Goal: Navigation & Orientation: Find specific page/section

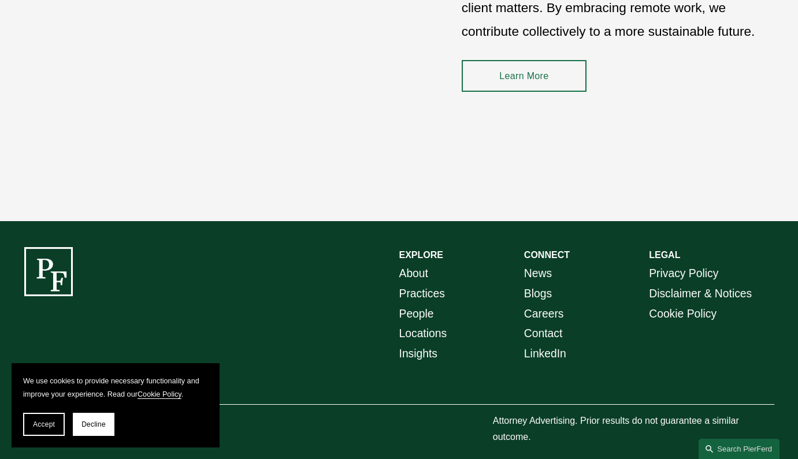
scroll to position [1637, 0]
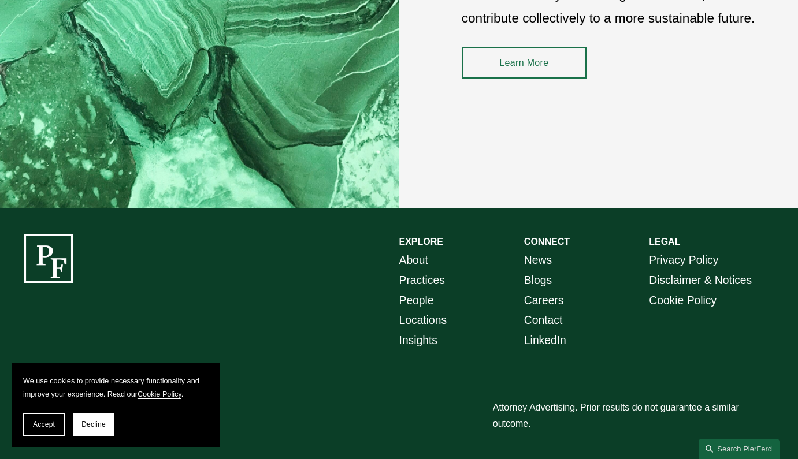
click at [547, 308] on link "Careers" at bounding box center [544, 301] width 40 height 20
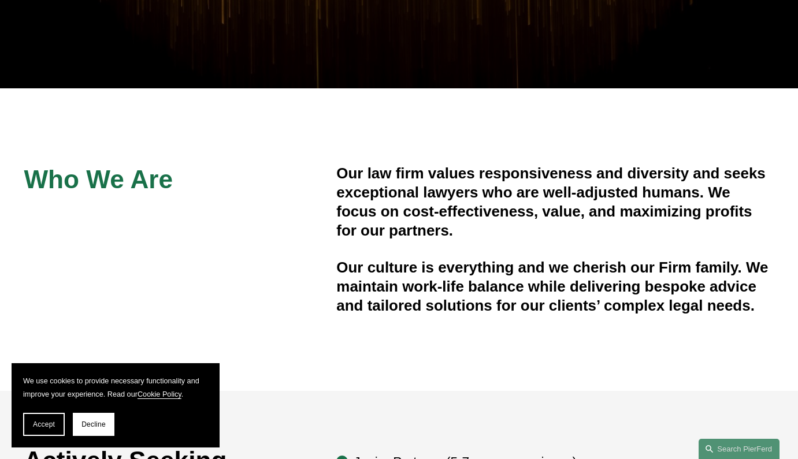
scroll to position [337, 0]
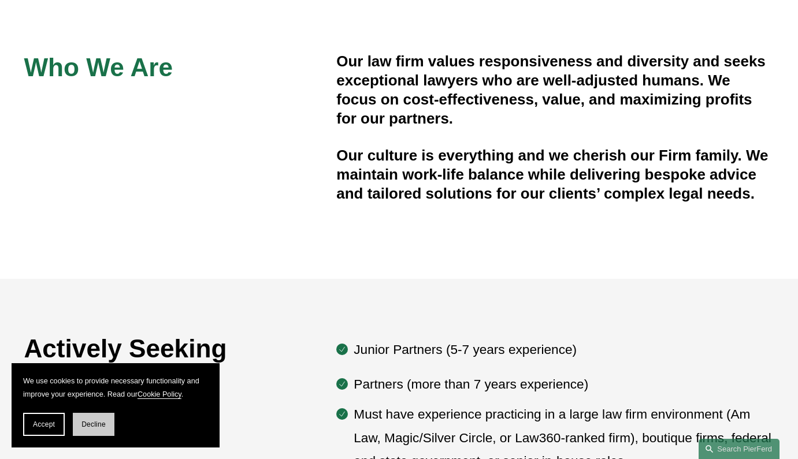
click at [101, 421] on span "Decline" at bounding box center [93, 425] width 24 height 8
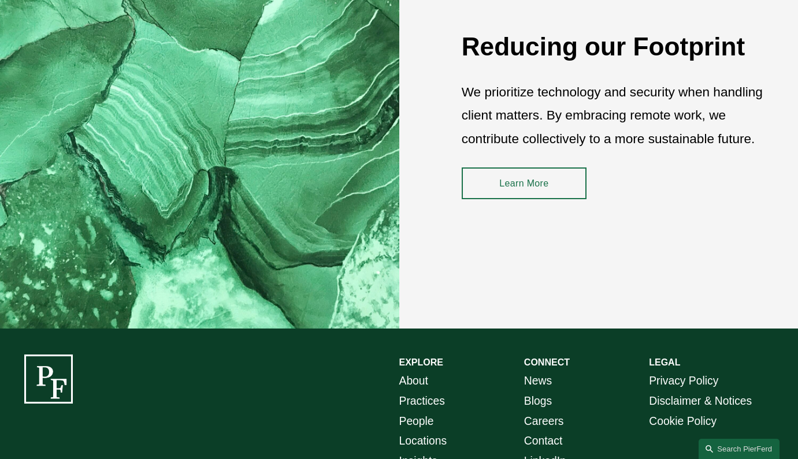
scroll to position [1637, 0]
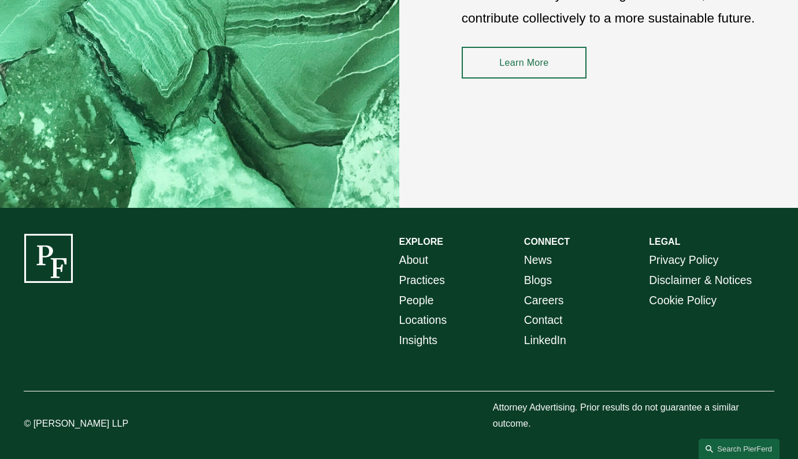
click at [422, 306] on link "People" at bounding box center [416, 301] width 35 height 20
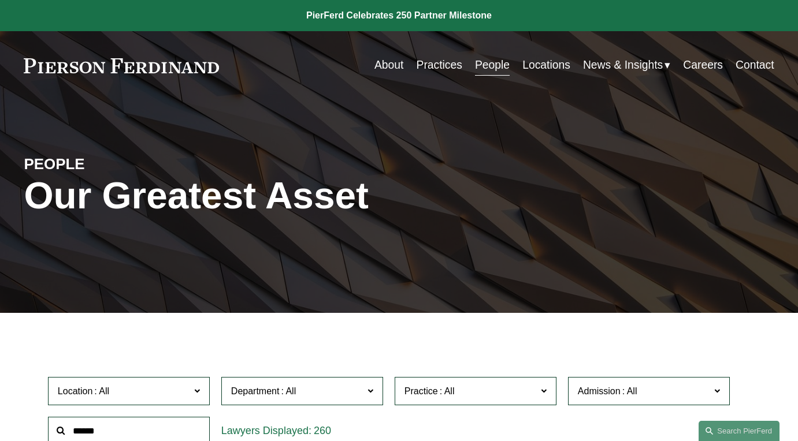
click at [178, 61] on link at bounding box center [121, 65] width 195 height 15
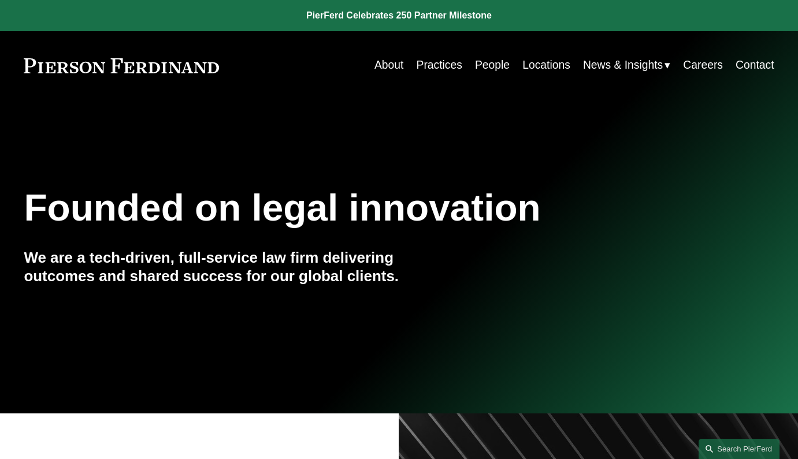
click at [397, 66] on link "About" at bounding box center [388, 65] width 29 height 23
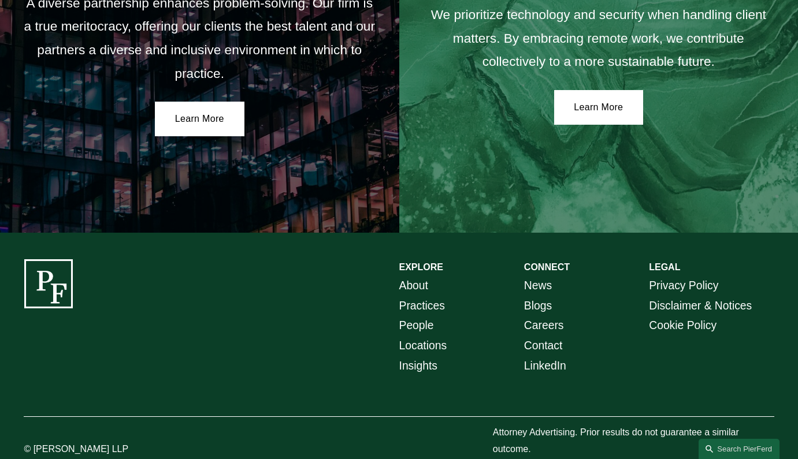
scroll to position [1994, 0]
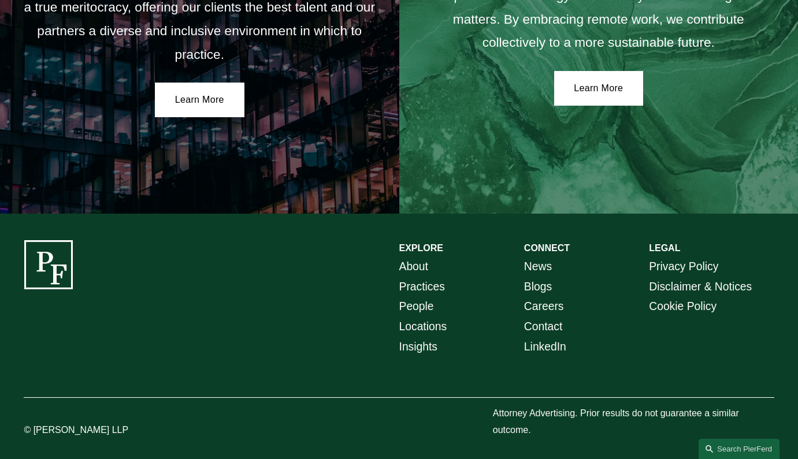
click at [429, 318] on link "Locations" at bounding box center [423, 327] width 48 height 20
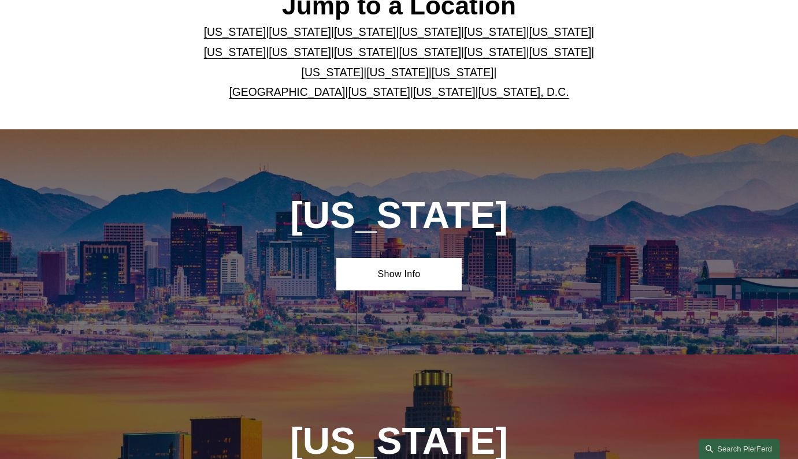
scroll to position [754, 0]
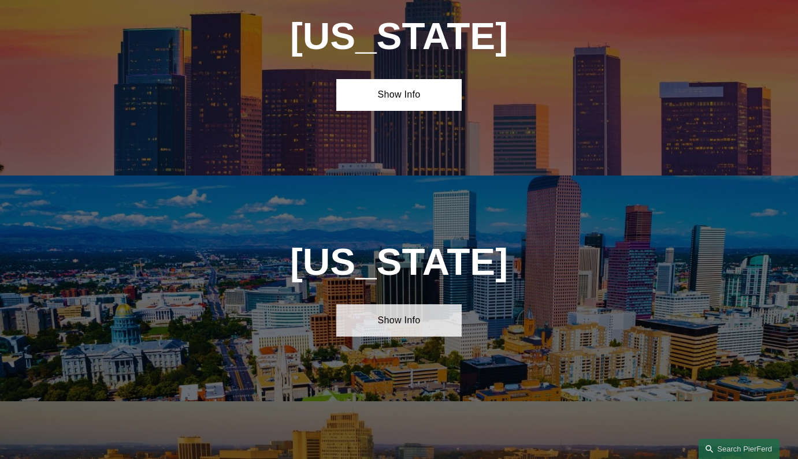
click at [385, 325] on link "Show Info" at bounding box center [398, 321] width 125 height 32
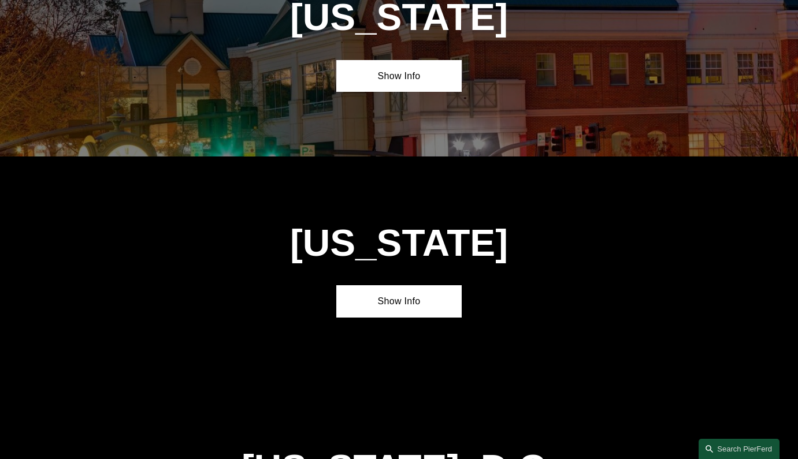
scroll to position [4788, 0]
